Goal: Use online tool/utility: Use online tool/utility

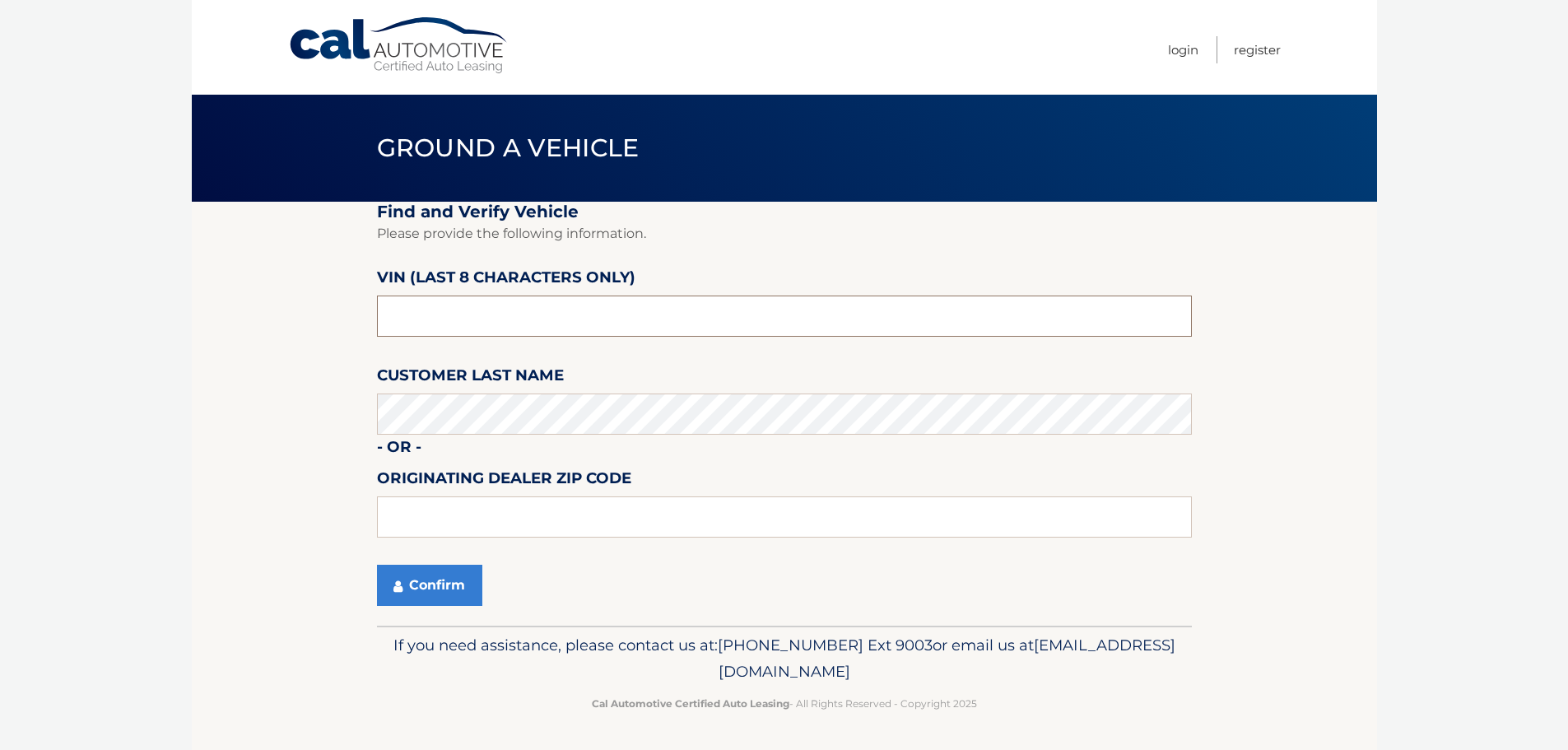
drag, startPoint x: 530, startPoint y: 328, endPoint x: 330, endPoint y: 357, distance: 202.1
click at [330, 357] on section "Find and Verify Vehicle Please provide the following information. VIN (last 8 c…" at bounding box center [784, 413] width 1185 height 423
paste input "3VVLX7B2"
drag, startPoint x: 478, startPoint y: 318, endPoint x: 315, endPoint y: 333, distance: 163.7
click at [315, 333] on section "Find and Verify Vehicle Please provide the following information. VIN (last 8 c…" at bounding box center [784, 413] width 1185 height 423
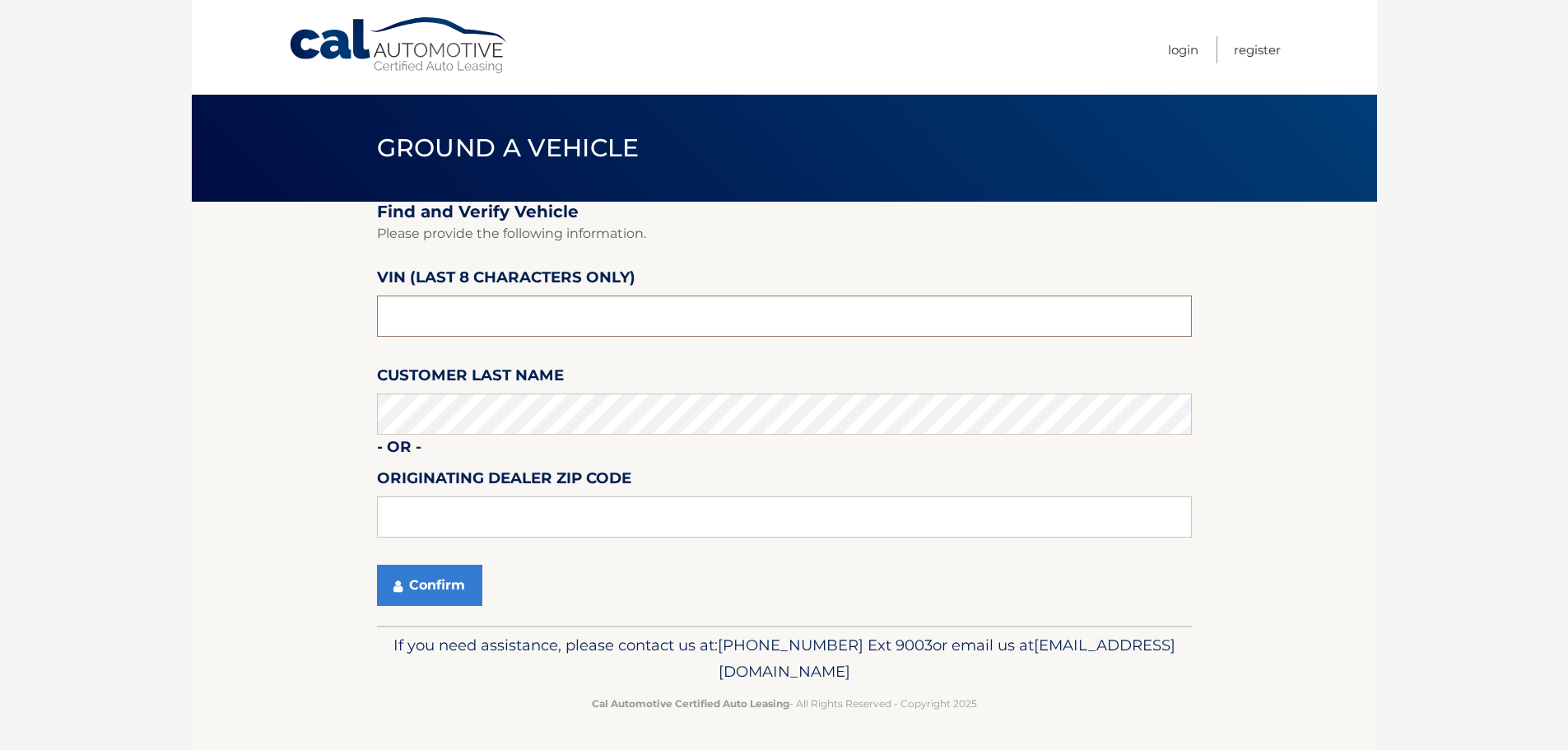
type input "3VVLX7B2"
drag, startPoint x: 456, startPoint y: 320, endPoint x: 247, endPoint y: 342, distance: 210.2
click at [247, 342] on section "Find and Verify Vehicle Please provide the following information. VIN (last 8 c…" at bounding box center [784, 413] width 1185 height 423
click at [490, 317] on input "3VVLX7B2" at bounding box center [784, 316] width 814 height 41
click at [482, 321] on input "3VVLX7B2" at bounding box center [784, 316] width 814 height 41
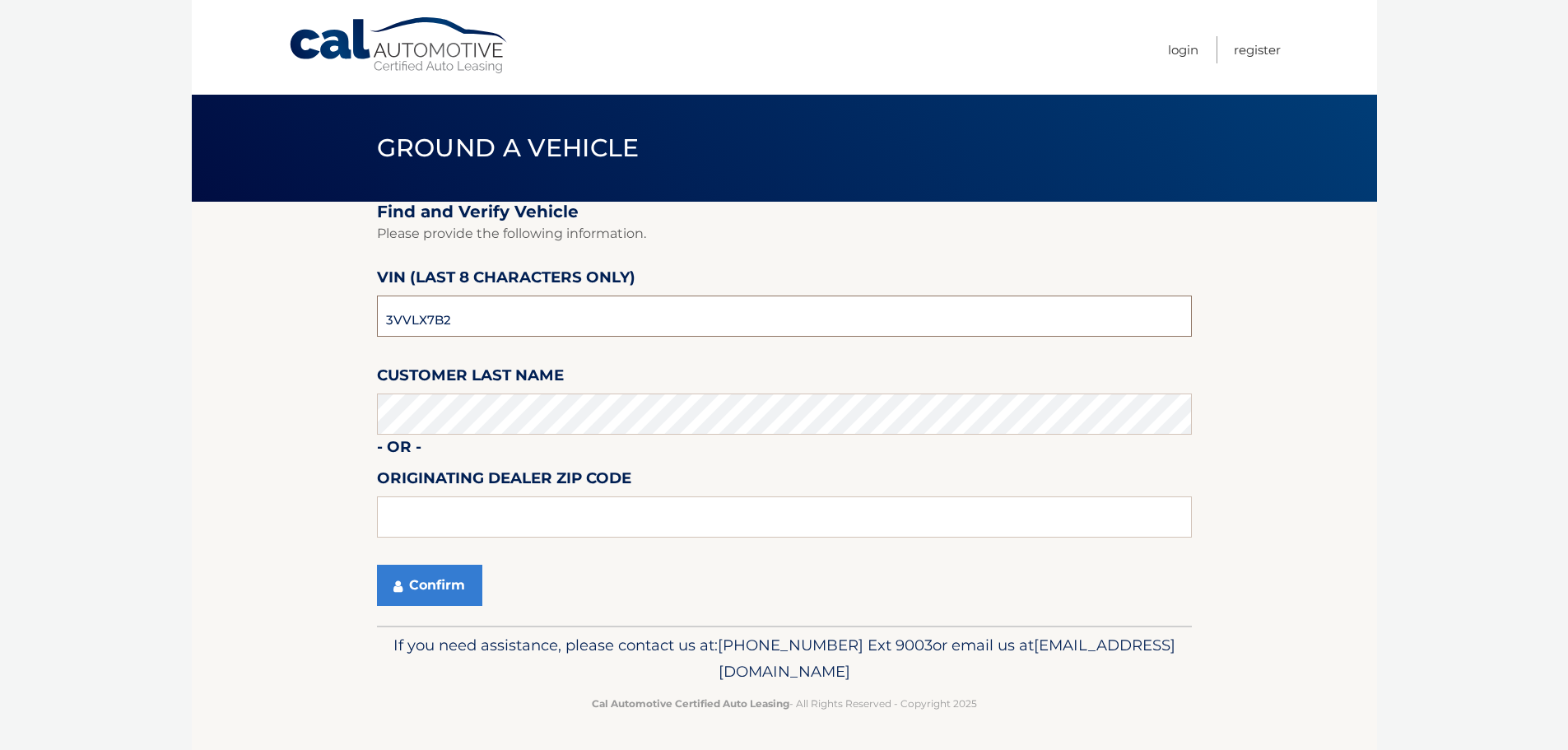
drag, startPoint x: 476, startPoint y: 318, endPoint x: 358, endPoint y: 325, distance: 118.2
click at [360, 325] on section "Find and Verify Vehicle Please provide the following information. VIN (last 8 c…" at bounding box center [784, 413] width 1185 height 423
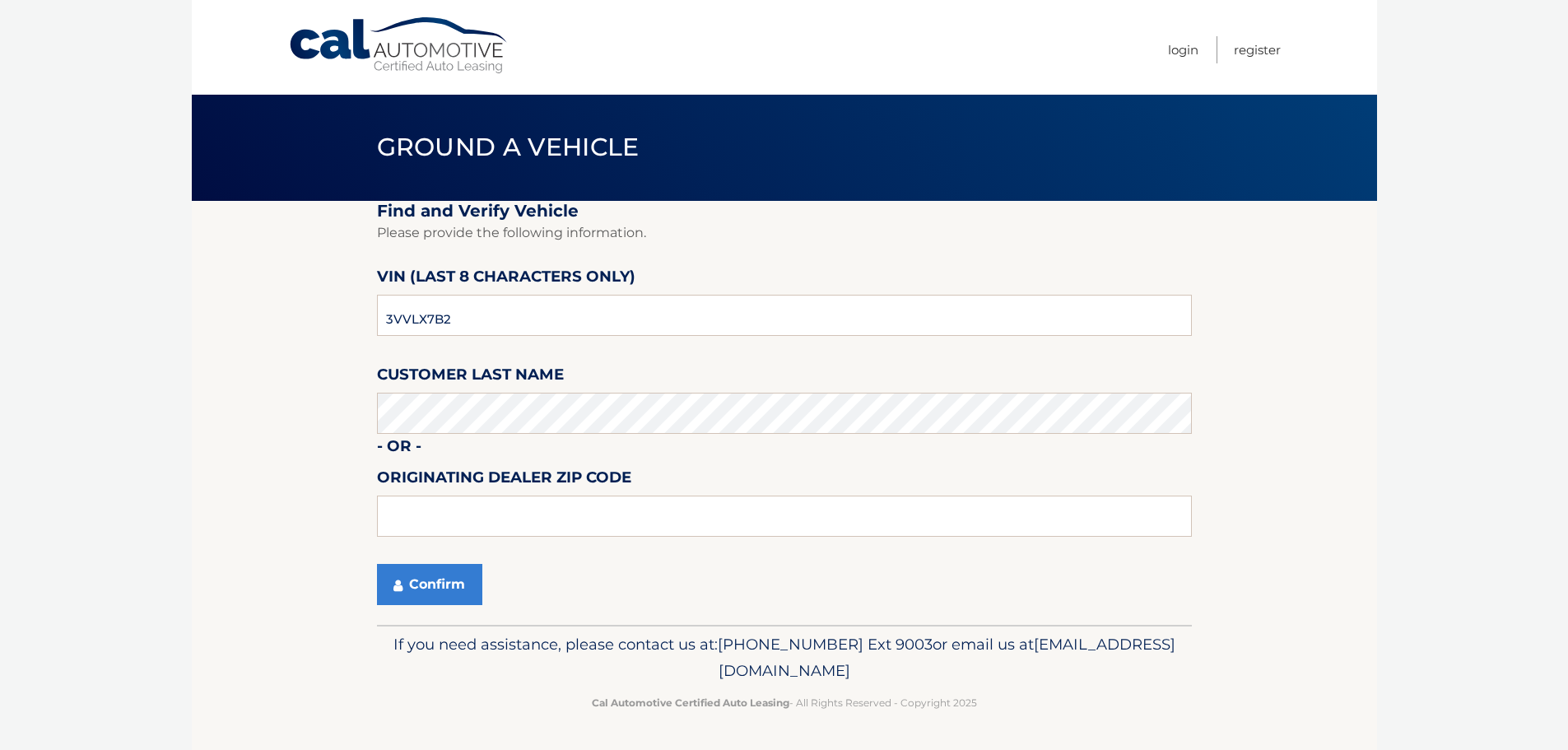
click at [480, 210] on h2 "Find and Verify Vehicle" at bounding box center [784, 210] width 814 height 21
click at [324, 34] on link "Cal Automotive" at bounding box center [399, 46] width 222 height 58
